Goal: Information Seeking & Learning: Learn about a topic

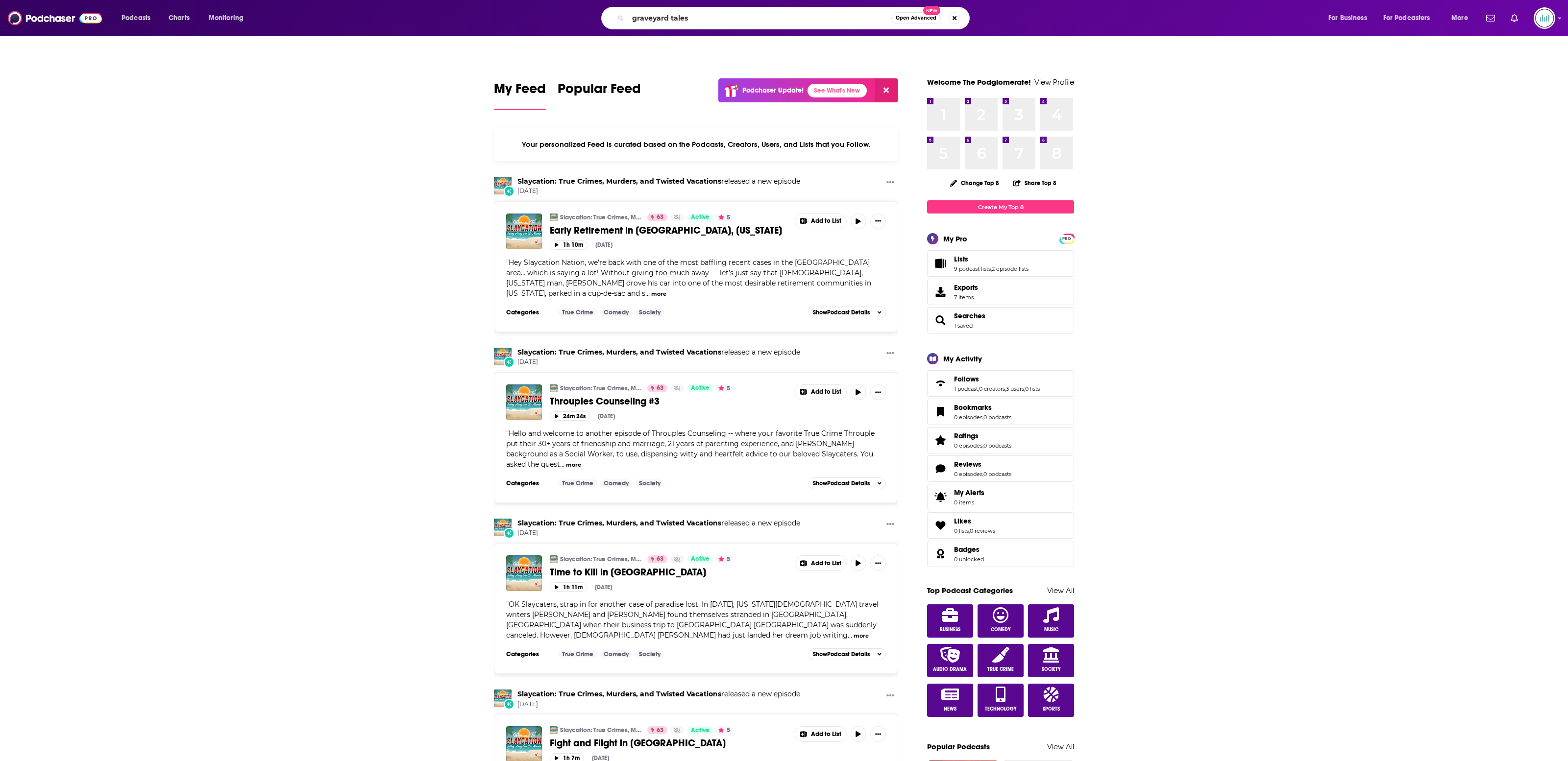
type input "graveyard tales"
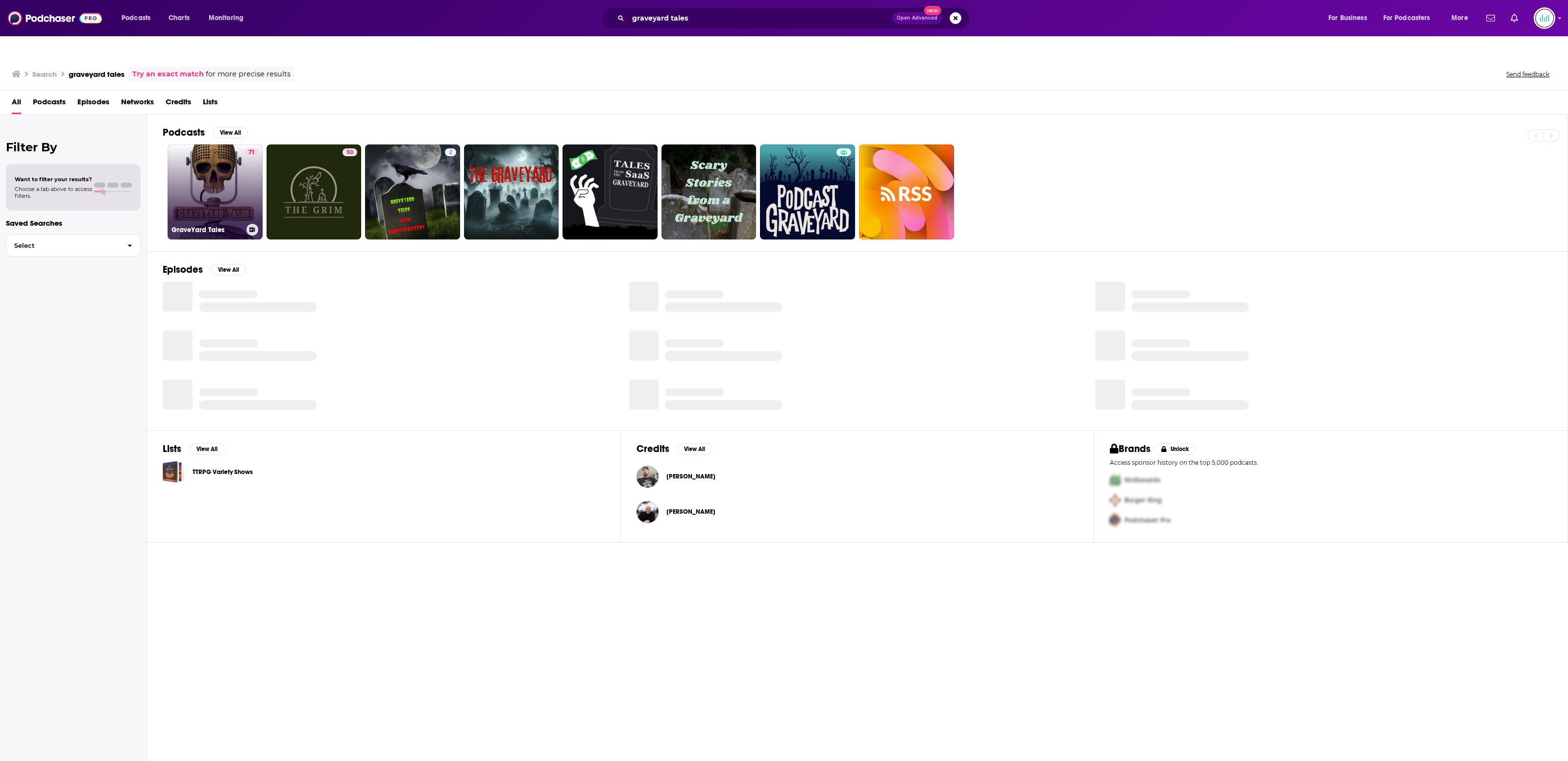
click at [220, 175] on link "71 GraveYard Tales" at bounding box center [215, 192] width 95 height 95
